Goal: Check status: Check status

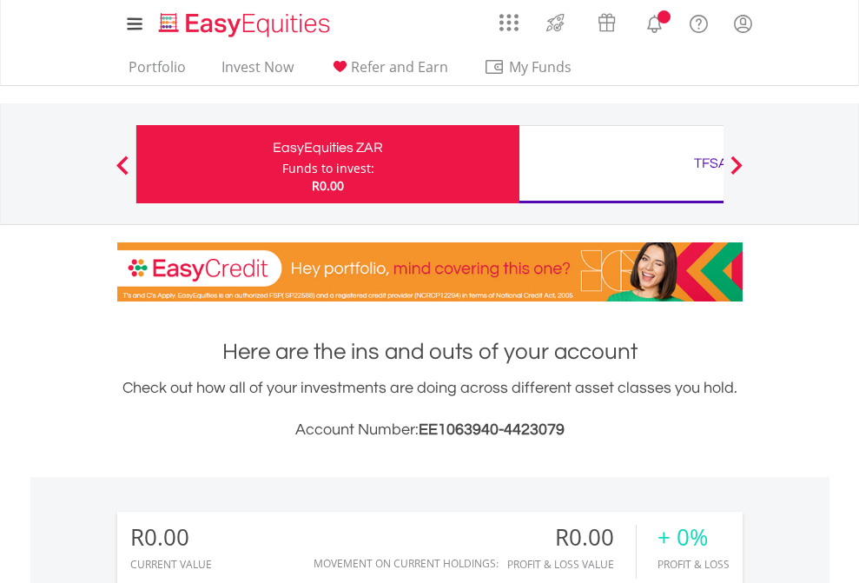
scroll to position [167, 273]
click at [282, 164] on div "Funds to invest:" at bounding box center [328, 168] width 92 height 17
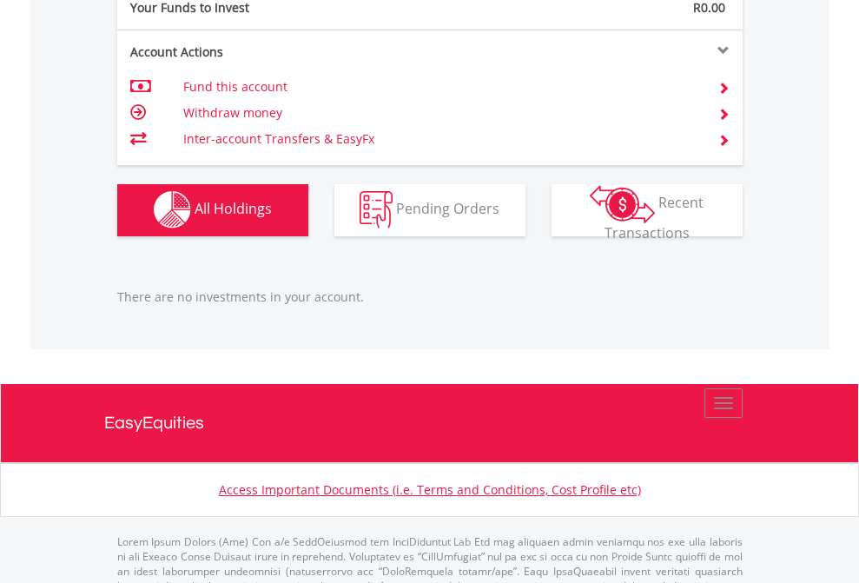
scroll to position [1720, 0]
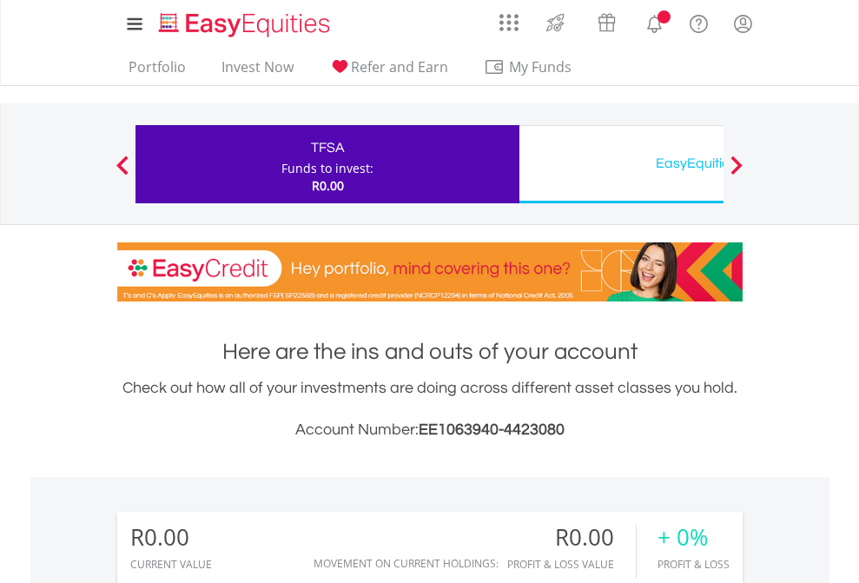
scroll to position [167, 273]
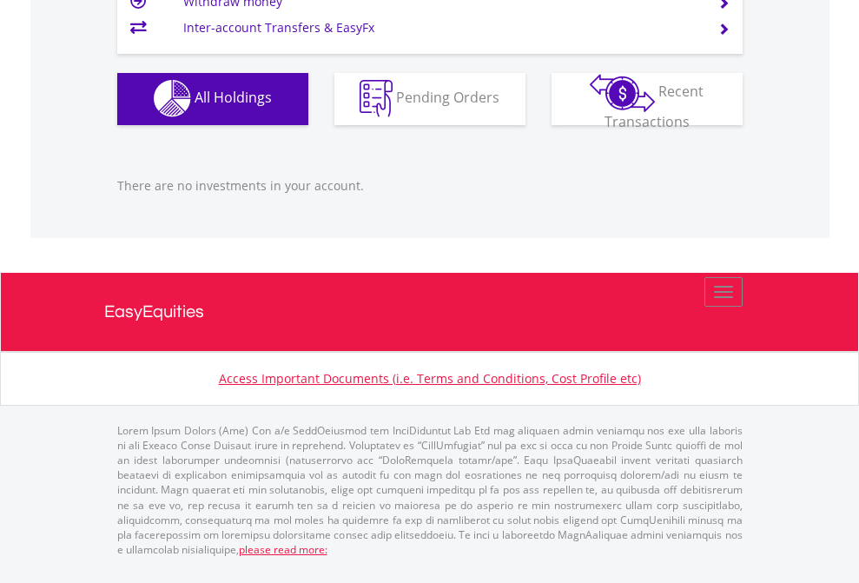
scroll to position [1720, 0]
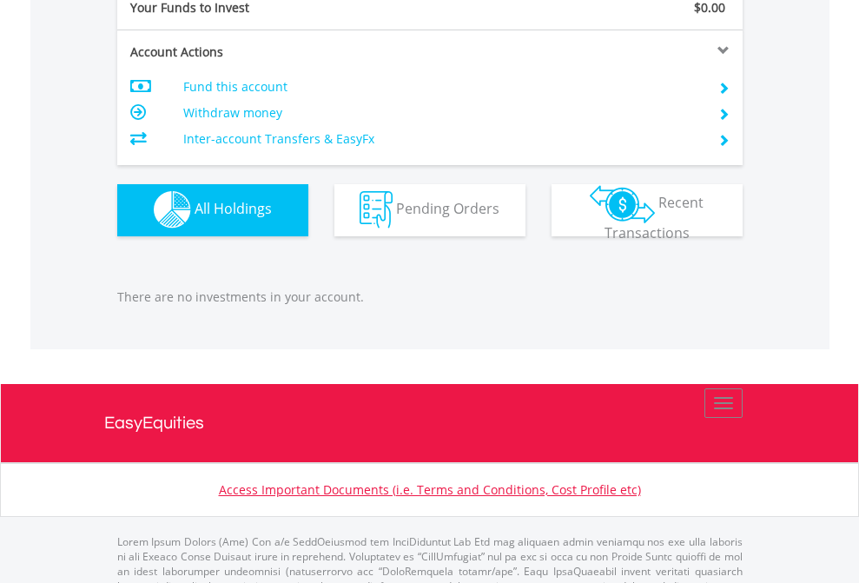
scroll to position [1720, 0]
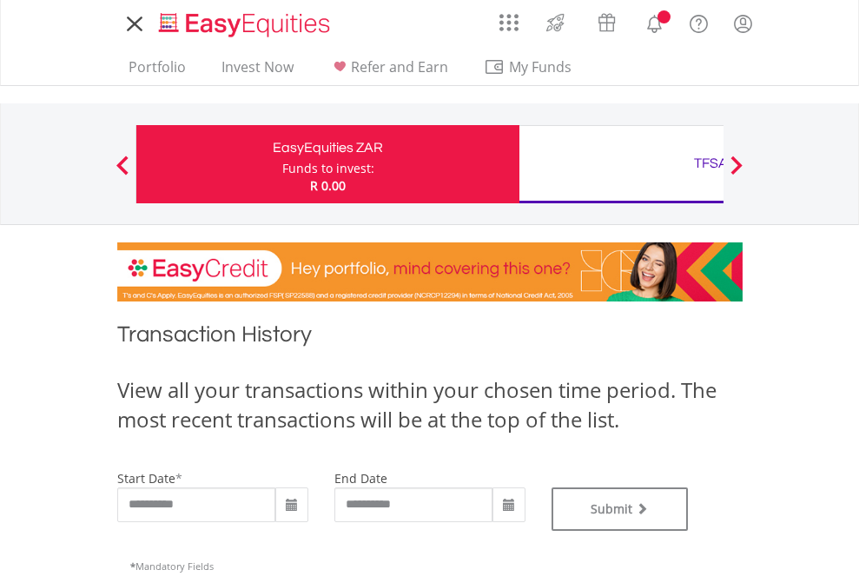
type input "**********"
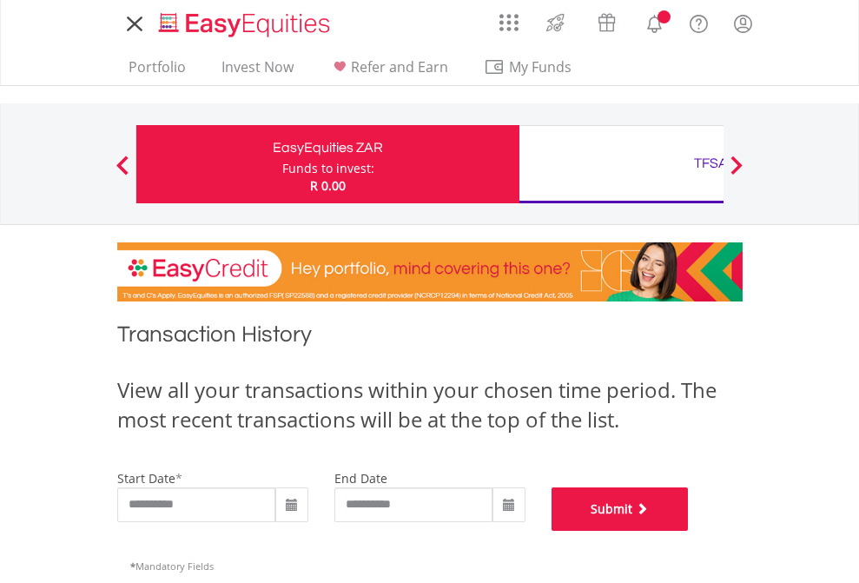
click at [689, 531] on button "Submit" at bounding box center [620, 508] width 137 height 43
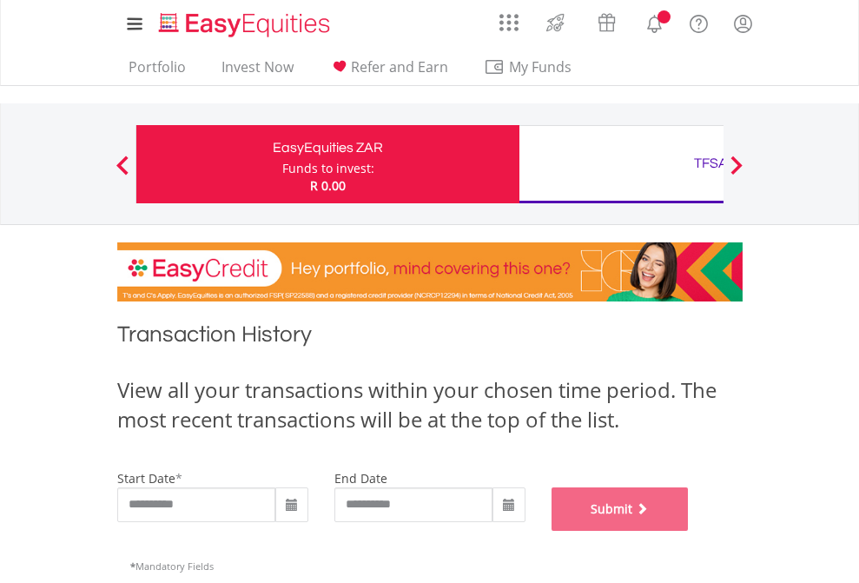
scroll to position [705, 0]
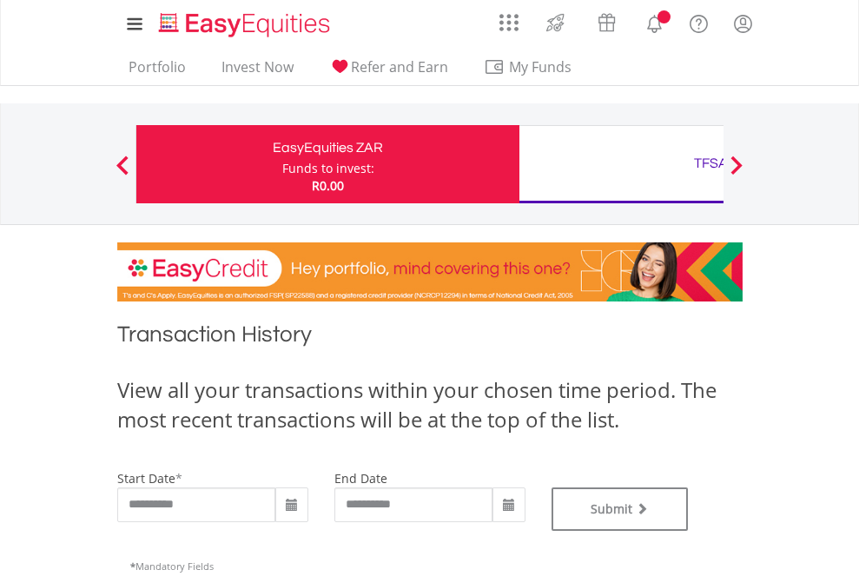
click at [621, 164] on div "TFSA" at bounding box center [711, 163] width 362 height 24
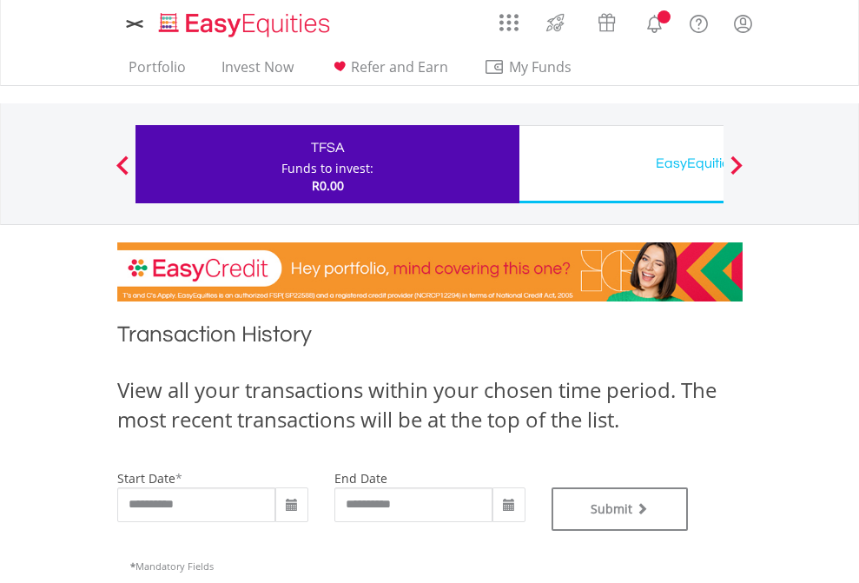
type input "**********"
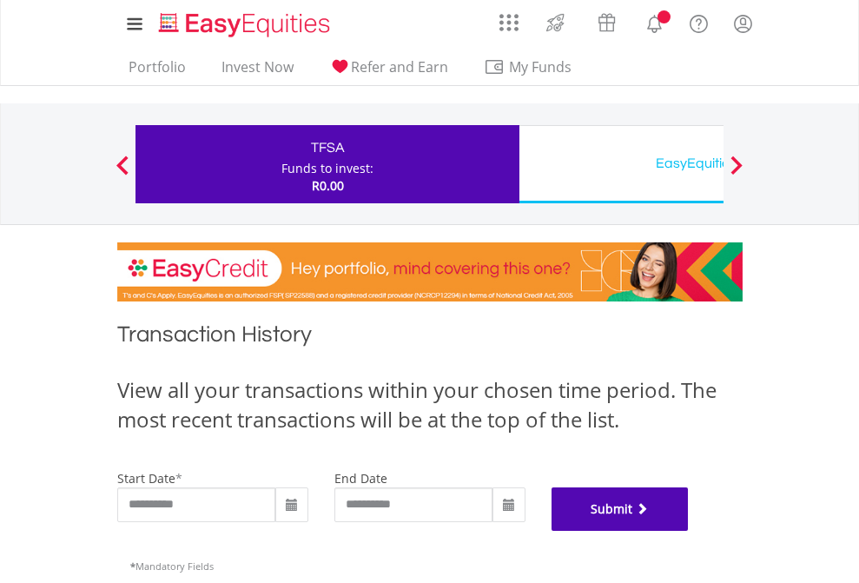
click at [689, 531] on button "Submit" at bounding box center [620, 508] width 137 height 43
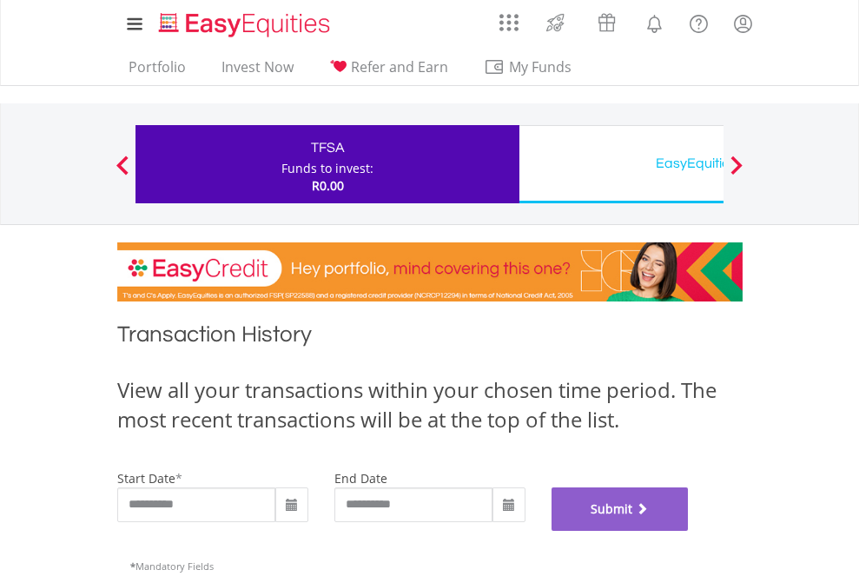
scroll to position [705, 0]
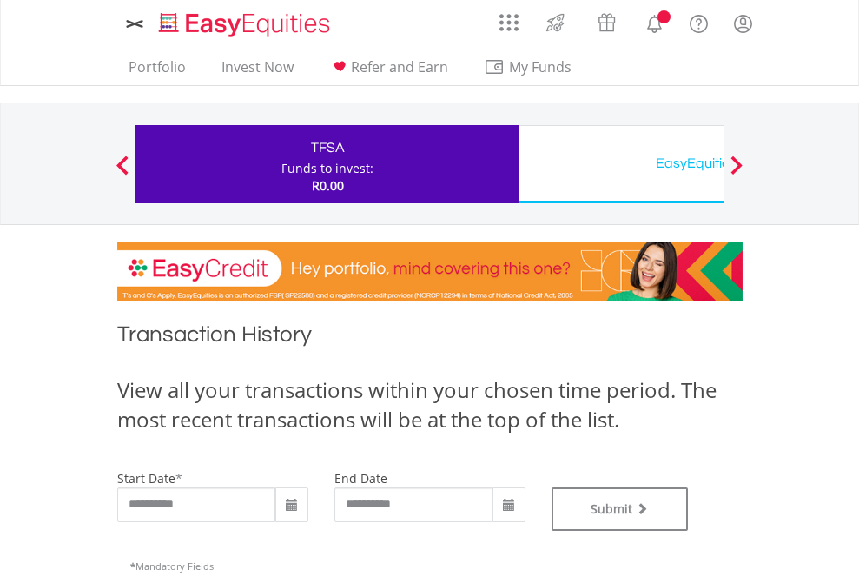
click at [621, 164] on div "EasyEquities USD" at bounding box center [711, 163] width 362 height 24
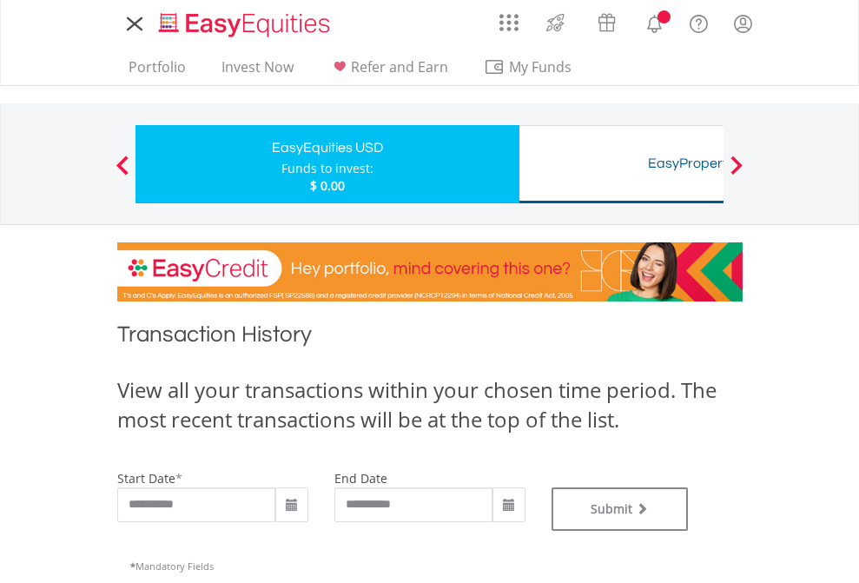
type input "**********"
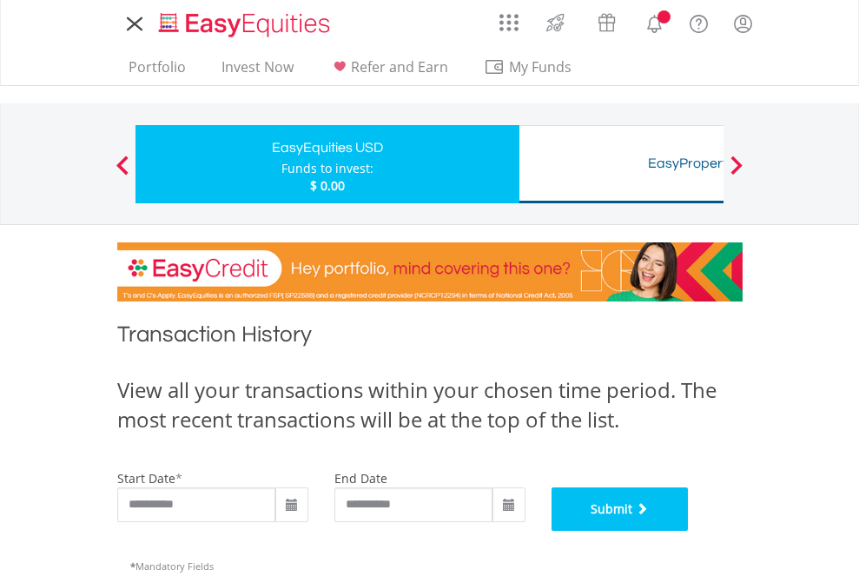
click at [689, 531] on button "Submit" at bounding box center [620, 508] width 137 height 43
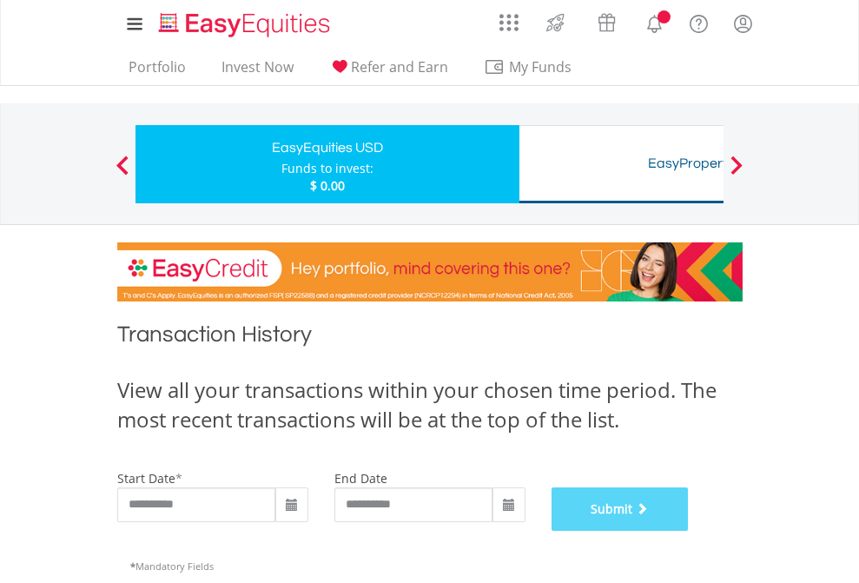
scroll to position [705, 0]
